Goal: Transaction & Acquisition: Purchase product/service

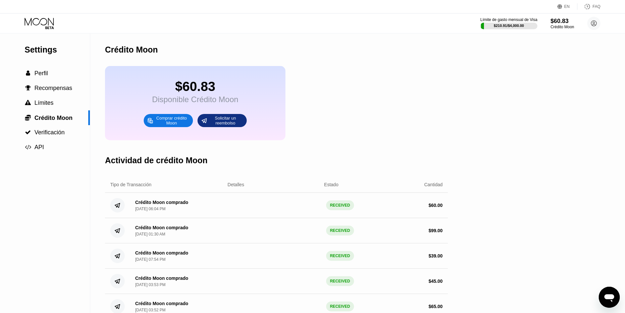
click at [34, 26] on icon at bounding box center [40, 23] width 31 height 11
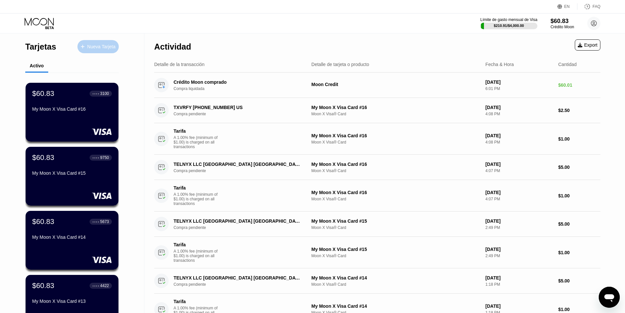
click at [97, 51] on div "Nueva Tarjeta" at bounding box center [97, 46] width 41 height 13
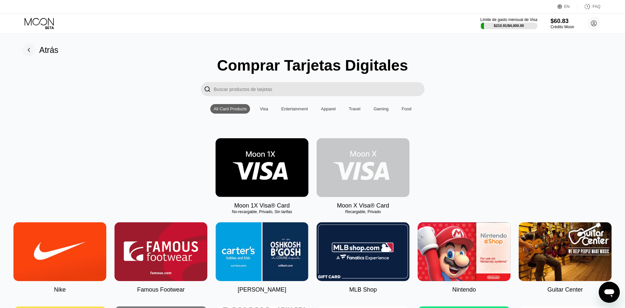
click at [364, 172] on img at bounding box center [363, 167] width 93 height 59
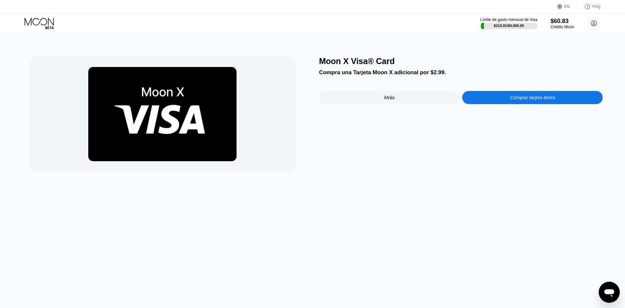
click at [527, 100] on div "Comprar tarjeta ahora" at bounding box center [532, 97] width 45 height 5
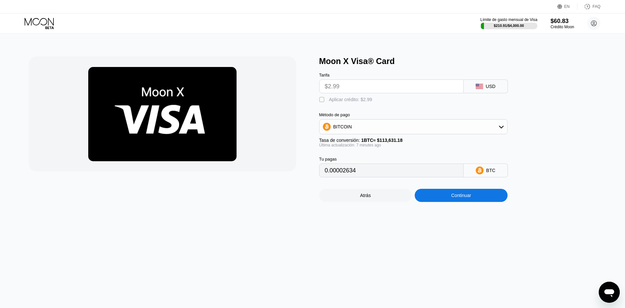
click at [324, 102] on div "" at bounding box center [322, 100] width 7 height 7
type input "0"
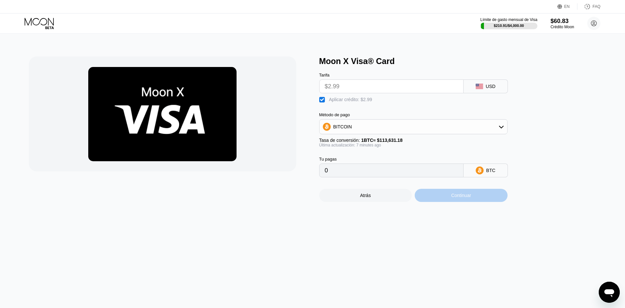
click at [472, 202] on div "Continuar" at bounding box center [461, 195] width 93 height 13
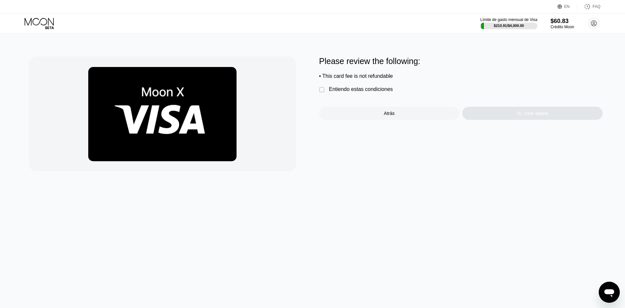
click at [370, 92] on div "Entiendo estas condiciones" at bounding box center [361, 89] width 64 height 6
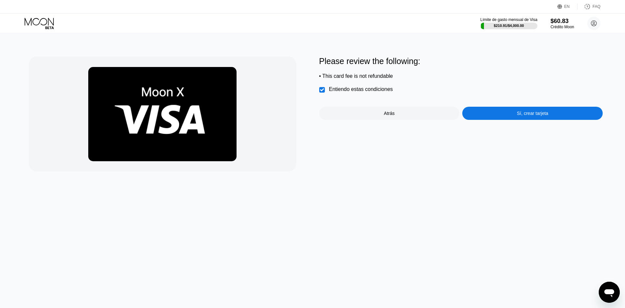
click at [531, 115] on div "Sí, crear tarjeta" at bounding box center [533, 113] width 32 height 5
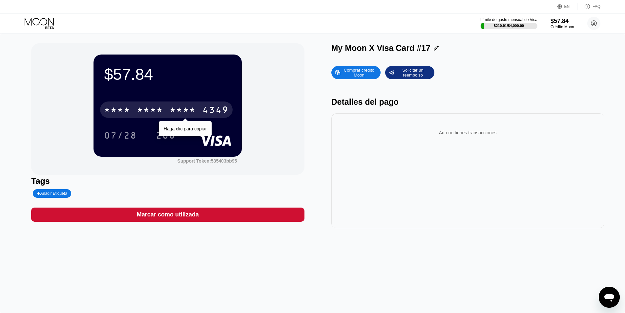
click at [191, 111] on div "* * * *" at bounding box center [183, 110] width 26 height 11
click at [196, 113] on div "2424" at bounding box center [183, 110] width 26 height 11
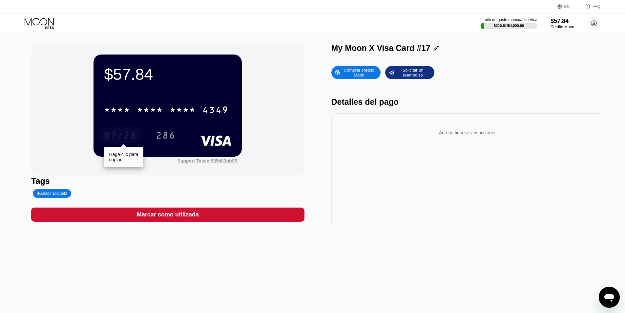
click at [124, 137] on div "07/28" at bounding box center [120, 136] width 33 height 11
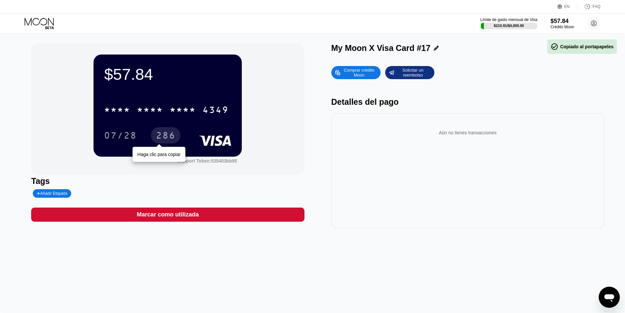
click at [167, 137] on div "286" at bounding box center [166, 136] width 20 height 11
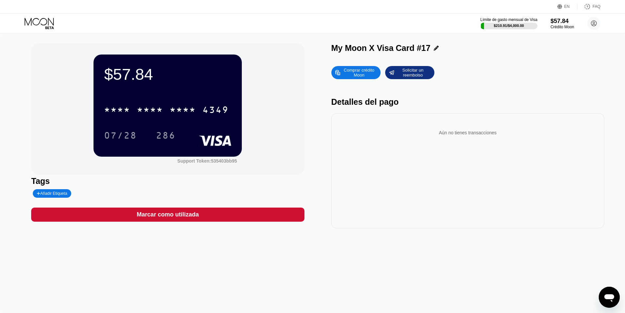
click at [33, 24] on icon at bounding box center [40, 23] width 31 height 11
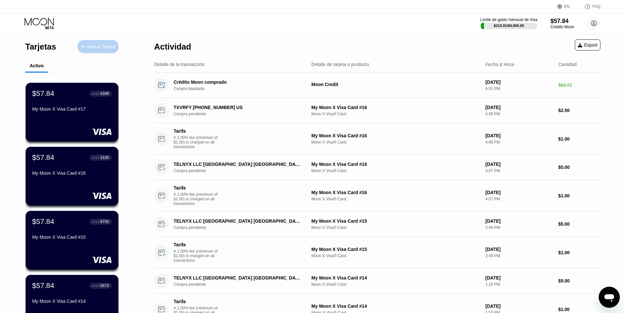
click at [87, 47] on div "Nueva Tarjeta" at bounding box center [101, 47] width 28 height 6
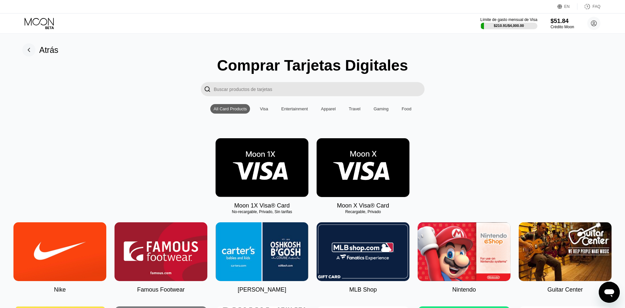
click at [369, 175] on img at bounding box center [363, 167] width 93 height 59
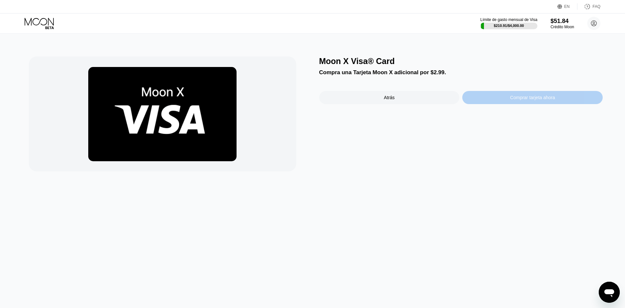
click at [485, 102] on div "Comprar tarjeta ahora" at bounding box center [533, 97] width 141 height 13
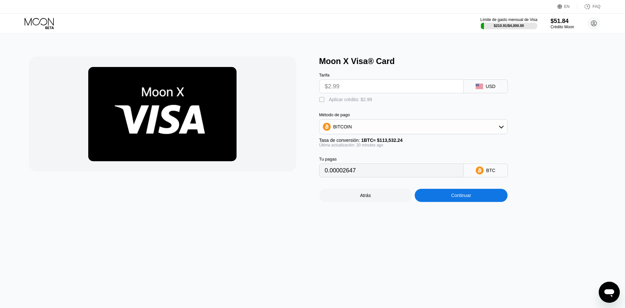
click at [325, 103] on div "" at bounding box center [322, 100] width 7 height 7
type input "0"
click at [444, 202] on div "Continuar" at bounding box center [461, 195] width 93 height 13
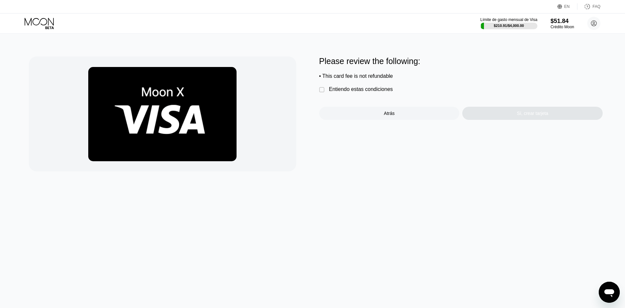
click at [373, 92] on div "Entiendo estas condiciones" at bounding box center [361, 89] width 64 height 6
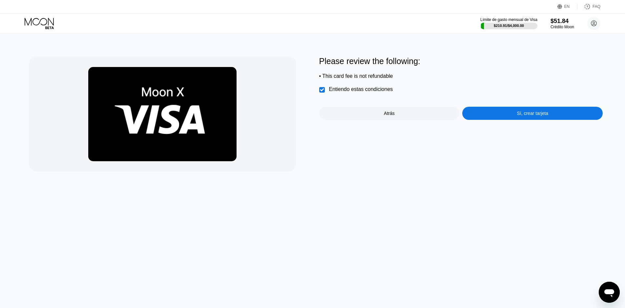
click at [516, 127] on div "Please review the following: • This card fee is not refundable  Entiendo estas…" at bounding box center [461, 113] width 284 height 115
click at [521, 116] on div "Sí, crear tarjeta" at bounding box center [533, 113] width 32 height 5
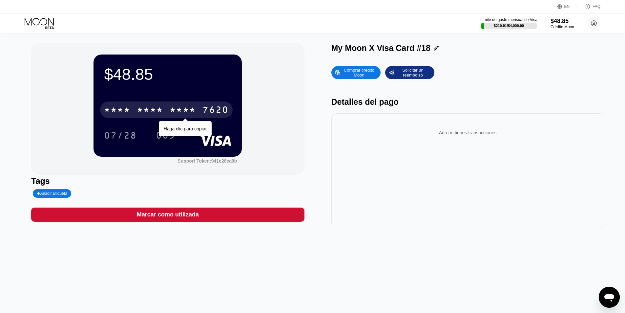
click at [176, 114] on div "* * * *" at bounding box center [183, 110] width 26 height 11
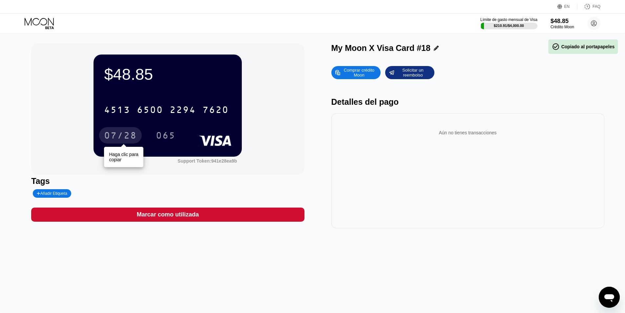
click at [112, 135] on div "07/28" at bounding box center [120, 136] width 33 height 11
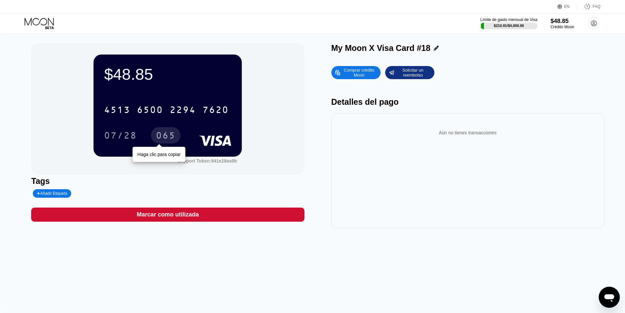
click at [165, 133] on div "065" at bounding box center [166, 136] width 20 height 11
